Goal: Task Accomplishment & Management: Complete application form

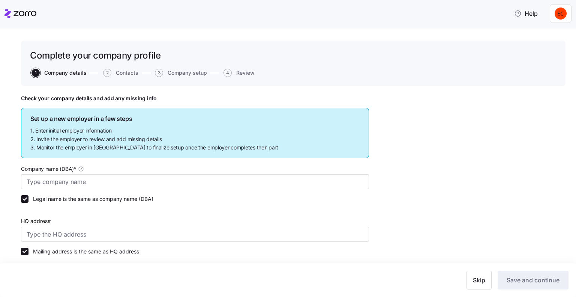
type input "Allegeant LLC"
type input "[STREET_ADDRESS]"
type input "640955384"
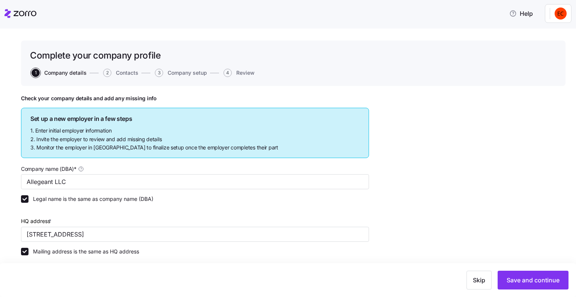
type input "Limited liability partnership"
type input "52512 - Health and Welfare Funds"
drag, startPoint x: 370, startPoint y: 85, endPoint x: 314, endPoint y: 68, distance: 58.3
click at [370, 85] on div "Complete your company profile 1 Company details 2 Contacts 3 Company setup 4 Re…" at bounding box center [293, 63] width 545 height 45
click at [7, 12] on icon at bounding box center [21, 13] width 32 height 9
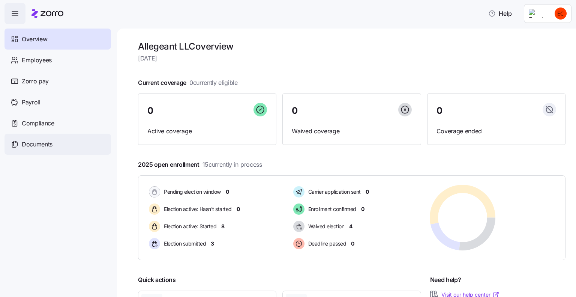
click at [34, 139] on div "Documents" at bounding box center [58, 144] width 107 height 21
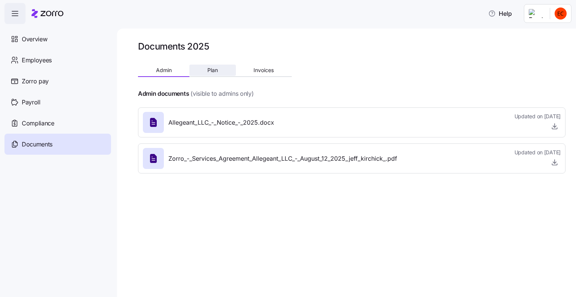
click at [213, 70] on span "Plan" at bounding box center [212, 70] width 11 height 5
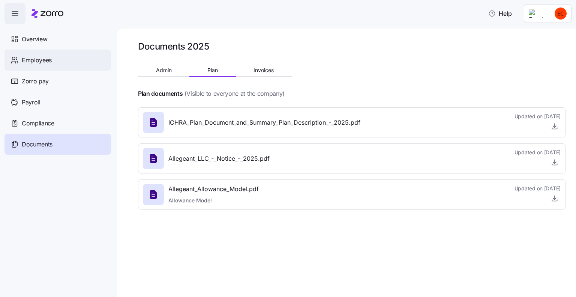
click at [26, 59] on span "Employees" at bounding box center [37, 60] width 30 height 9
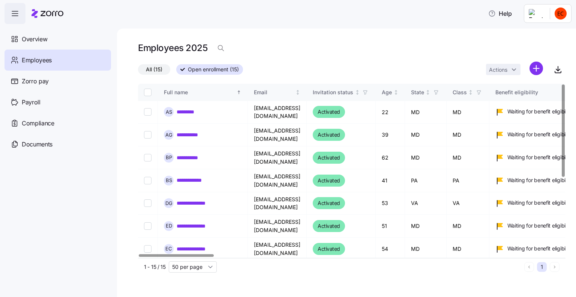
click at [45, 59] on span "Employees" at bounding box center [37, 60] width 30 height 9
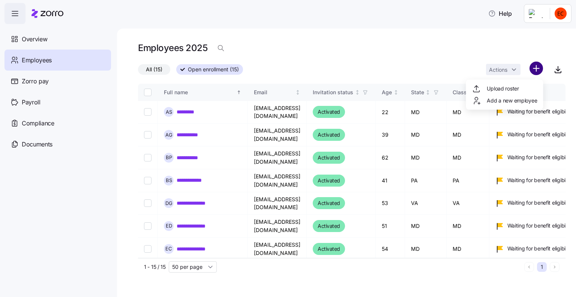
click at [536, 71] on html "**********" at bounding box center [288, 146] width 576 height 292
click at [519, 102] on span "Add a new employee" at bounding box center [512, 101] width 50 height 8
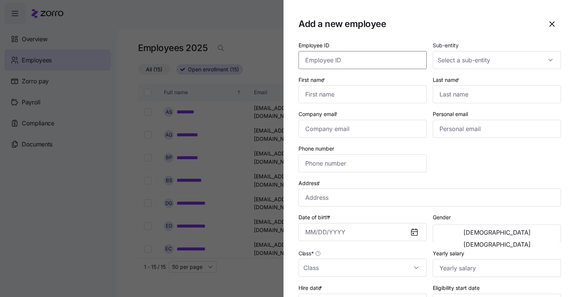
click at [314, 60] on input "Employee ID" at bounding box center [363, 60] width 128 height 18
type input "96"
click at [486, 100] on div "Plan Mangement" at bounding box center [492, 98] width 119 height 16
type input "Plan Mangement"
click at [342, 91] on input "First name *" at bounding box center [363, 94] width 128 height 18
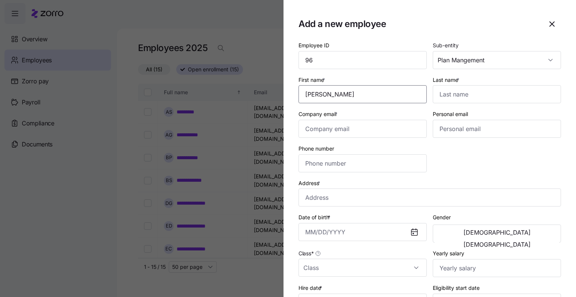
type input "[PERSON_NAME]"
type input "[EMAIL_ADDRESS][DOMAIN_NAME]"
type input "[PHONE_NUMBER]"
click at [350, 196] on input "Address *" at bounding box center [430, 197] width 263 height 18
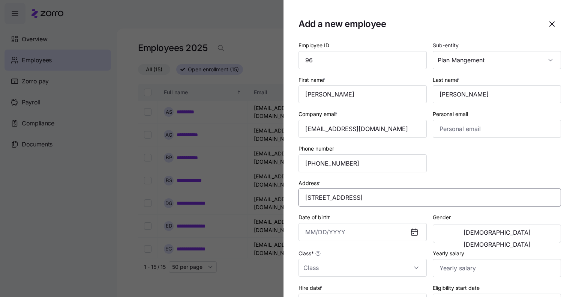
click at [318, 196] on input "[STREET_ADDRESS]" at bounding box center [430, 197] width 263 height 18
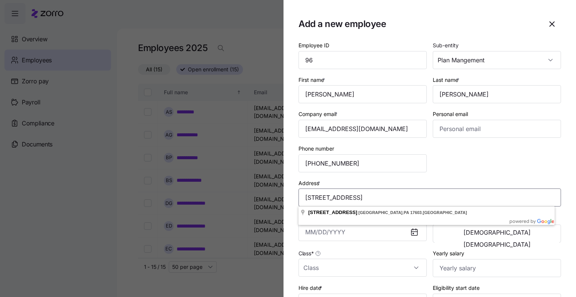
type input "[STREET_ADDRESS]"
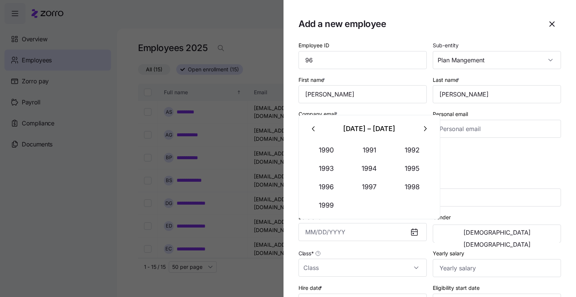
click at [483, 212] on div "Gender [DEMOGRAPHIC_DATA] [DEMOGRAPHIC_DATA]" at bounding box center [497, 227] width 128 height 30
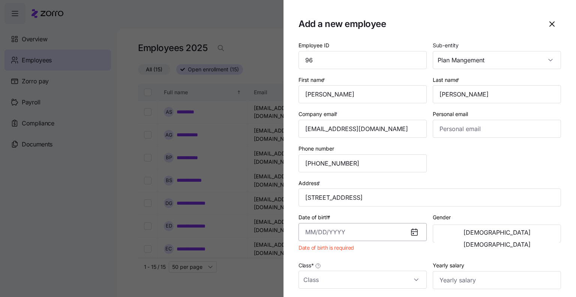
click at [354, 230] on input "Date of birth *" at bounding box center [363, 232] width 128 height 18
click at [317, 232] on input "Date of birth *" at bounding box center [363, 232] width 128 height 18
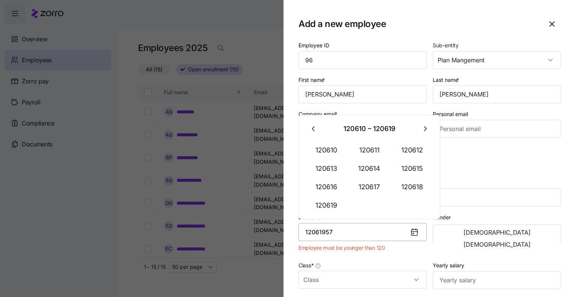
type input "[DATE], 120619"
click at [362, 230] on input "[DATE], 120619" at bounding box center [363, 232] width 128 height 18
drag, startPoint x: 362, startPoint y: 230, endPoint x: 301, endPoint y: 230, distance: 60.4
click at [301, 230] on input "[DATE], 120619" at bounding box center [363, 232] width 128 height 18
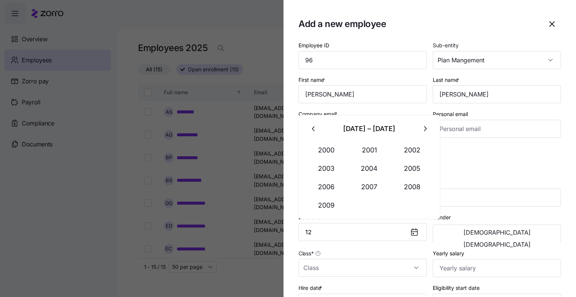
click at [311, 128] on icon "button" at bounding box center [314, 129] width 8 height 8
click at [312, 127] on icon "button" at bounding box center [314, 129] width 8 height 8
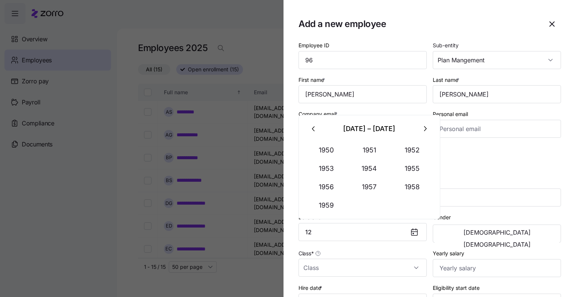
click at [312, 127] on icon "button" at bounding box center [314, 129] width 8 height 8
type input "[DATE]"
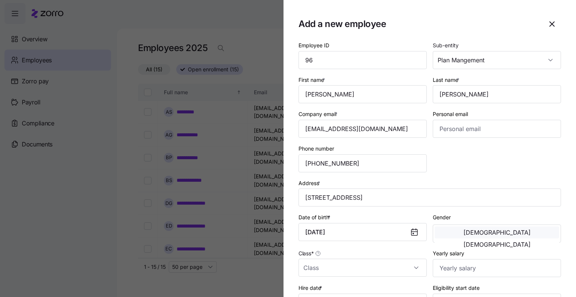
click at [467, 234] on span "[DEMOGRAPHIC_DATA]" at bounding box center [497, 232] width 67 height 6
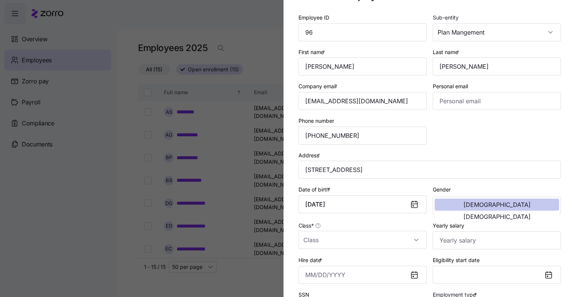
scroll to position [113, 0]
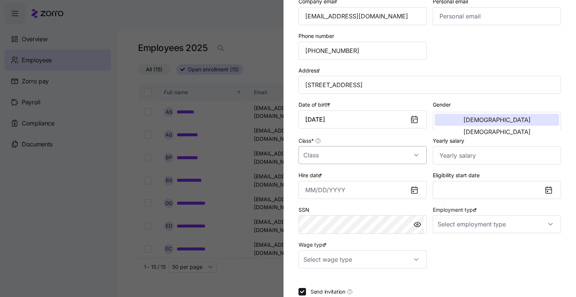
click at [329, 154] on input "Class *" at bounding box center [363, 155] width 128 height 18
click at [328, 207] on div "PA" at bounding box center [361, 208] width 119 height 16
type input "PA"
click at [461, 155] on input "Yearly salary" at bounding box center [497, 155] width 128 height 18
click at [453, 185] on button "Eligibility start date" at bounding box center [497, 190] width 128 height 18
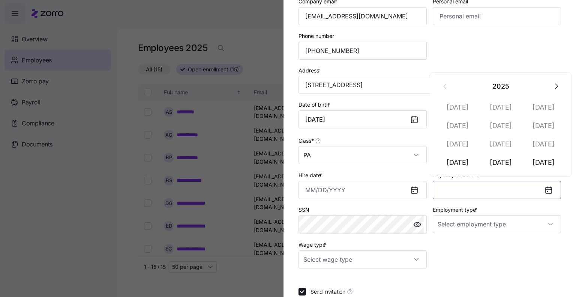
click at [430, 170] on div "Eligibility start date" at bounding box center [497, 184] width 134 height 35
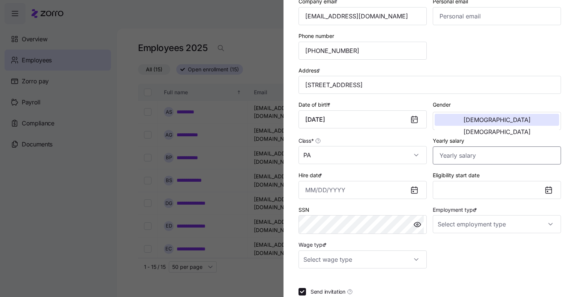
click at [452, 149] on input "Yearly salary" at bounding box center [497, 155] width 128 height 18
type input "$120,617"
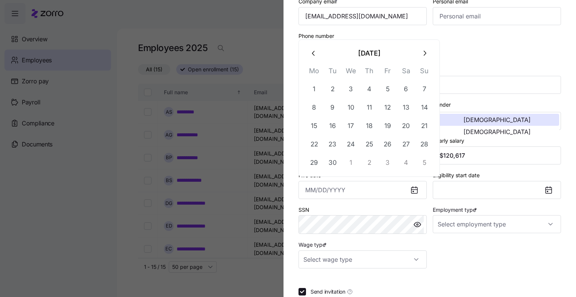
click at [356, 205] on div "SSN" at bounding box center [363, 219] width 128 height 29
click at [329, 181] on input "Hire date *" at bounding box center [363, 190] width 128 height 18
type input "[DATE]"
click at [367, 186] on input "[DATE]" at bounding box center [363, 190] width 128 height 18
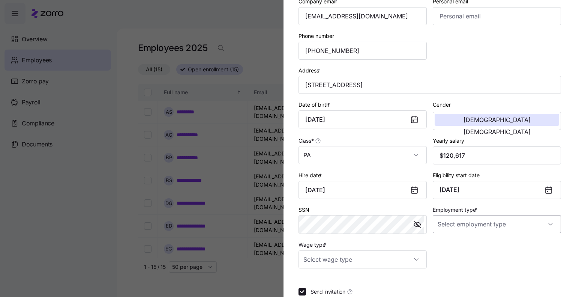
click at [456, 222] on input "Employment type *" at bounding box center [497, 224] width 128 height 18
click at [462, 245] on div "Full Time" at bounding box center [492, 246] width 119 height 16
type input "Full Time"
click at [392, 256] on input "Wage type *" at bounding box center [363, 259] width 128 height 18
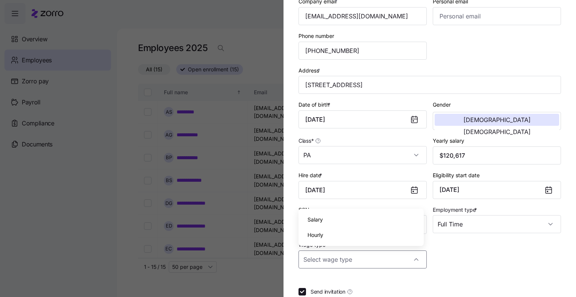
click at [357, 219] on div "Salary" at bounding box center [361, 220] width 119 height 16
type input "Salary"
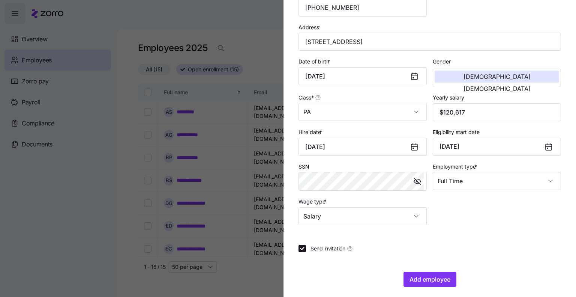
scroll to position [159, 0]
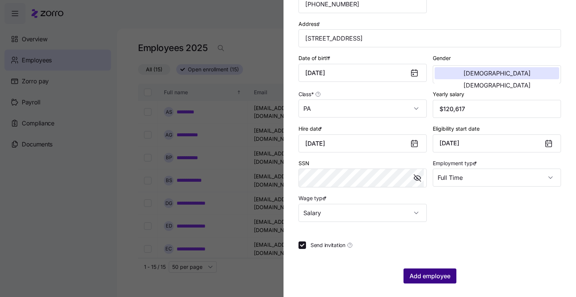
click at [426, 275] on span "Add employee" at bounding box center [430, 275] width 41 height 9
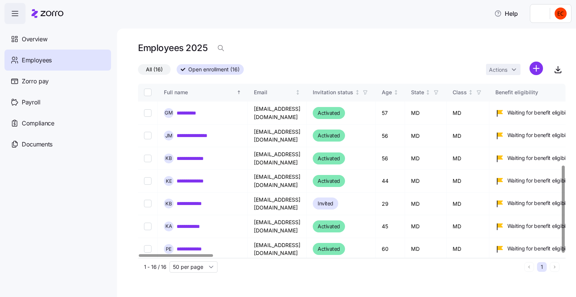
scroll to position [162, 0]
